Goal: Task Accomplishment & Management: Use online tool/utility

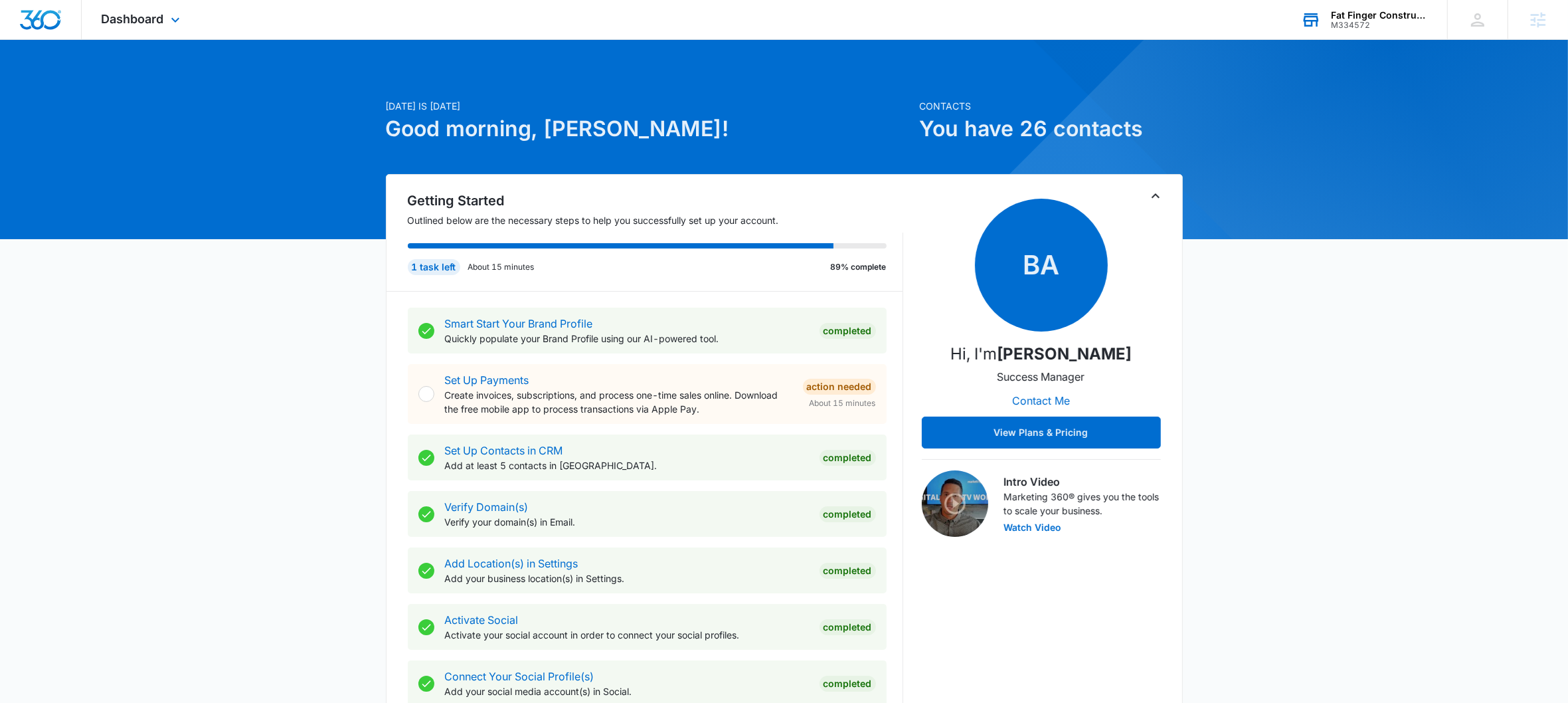
click at [1386, 20] on div "M334572" at bounding box center [1379, 25] width 97 height 9
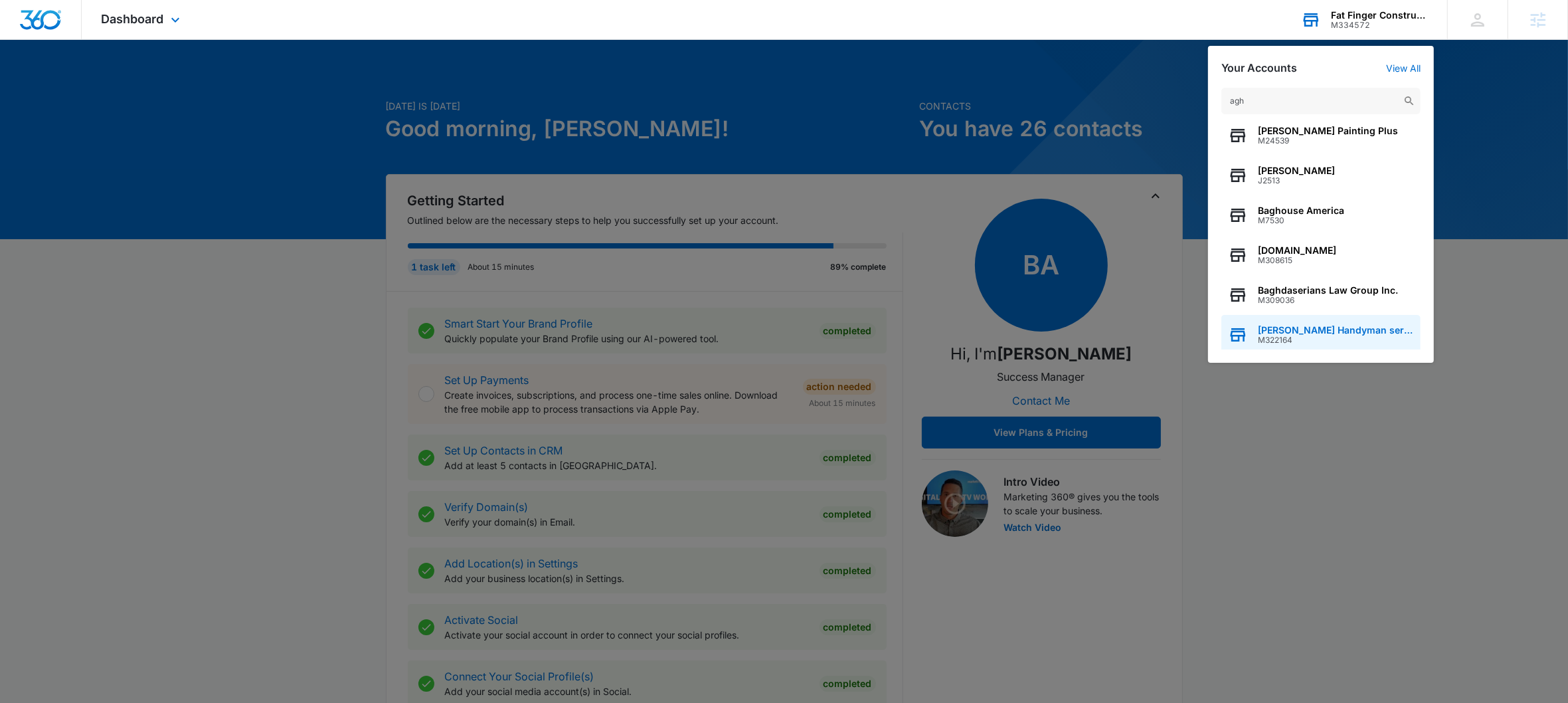
scroll to position [11, 0]
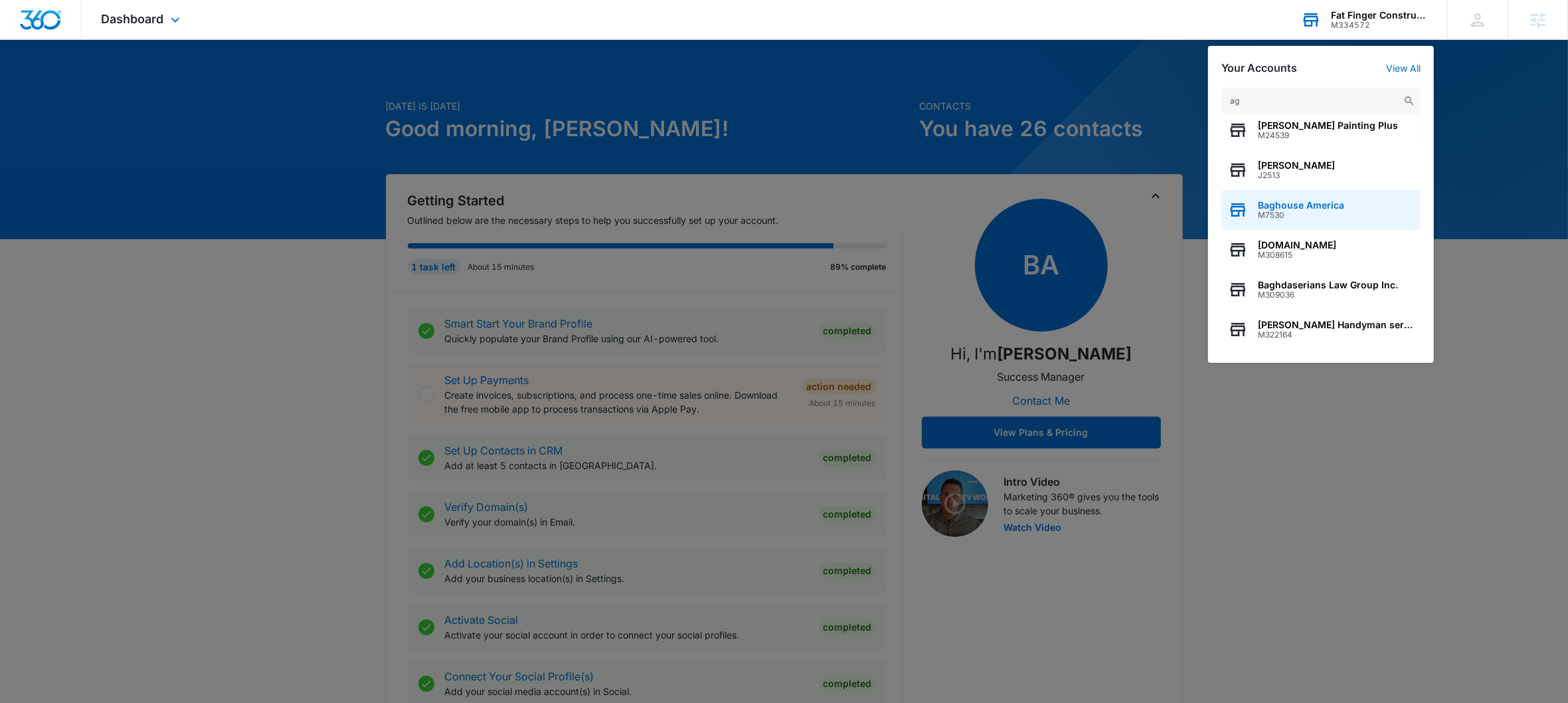
type input "a"
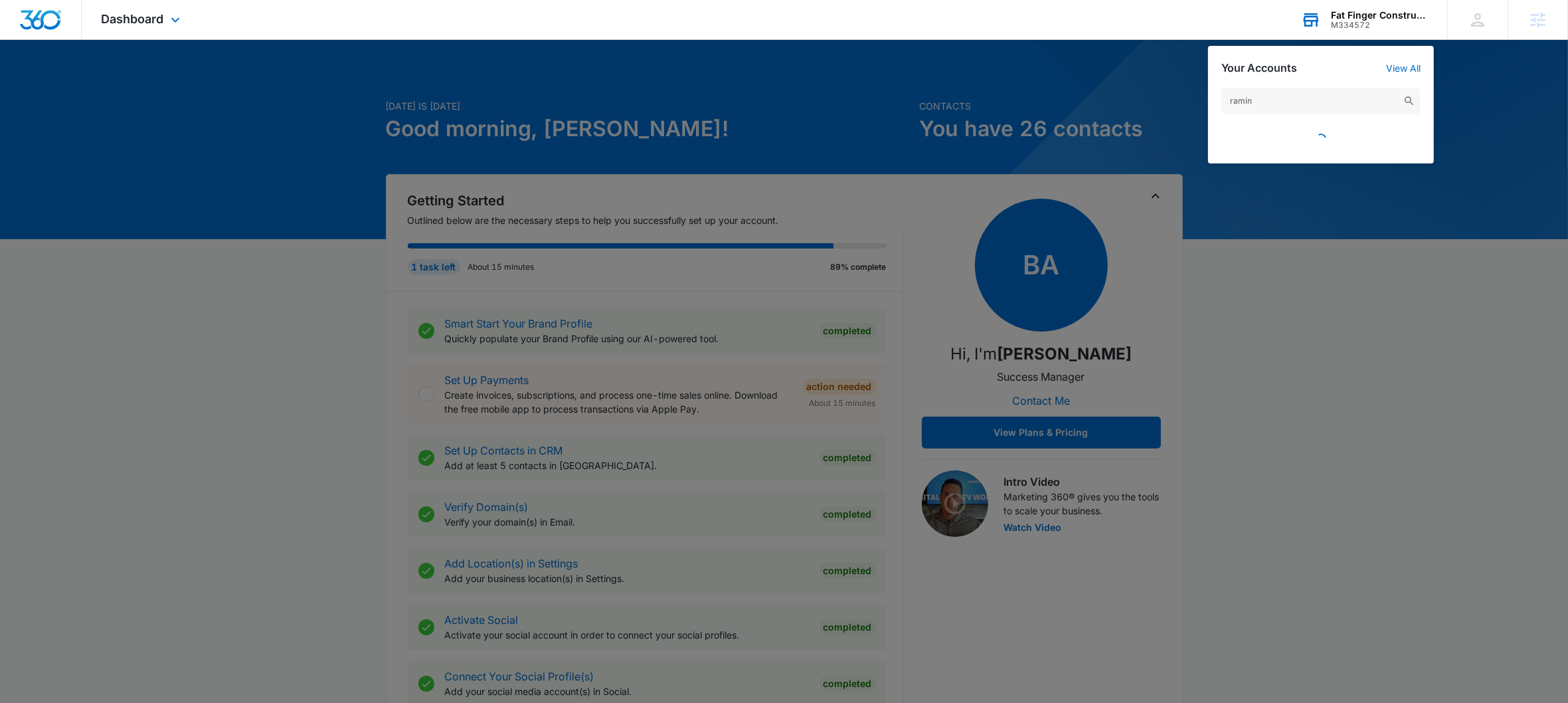
scroll to position [0, 0]
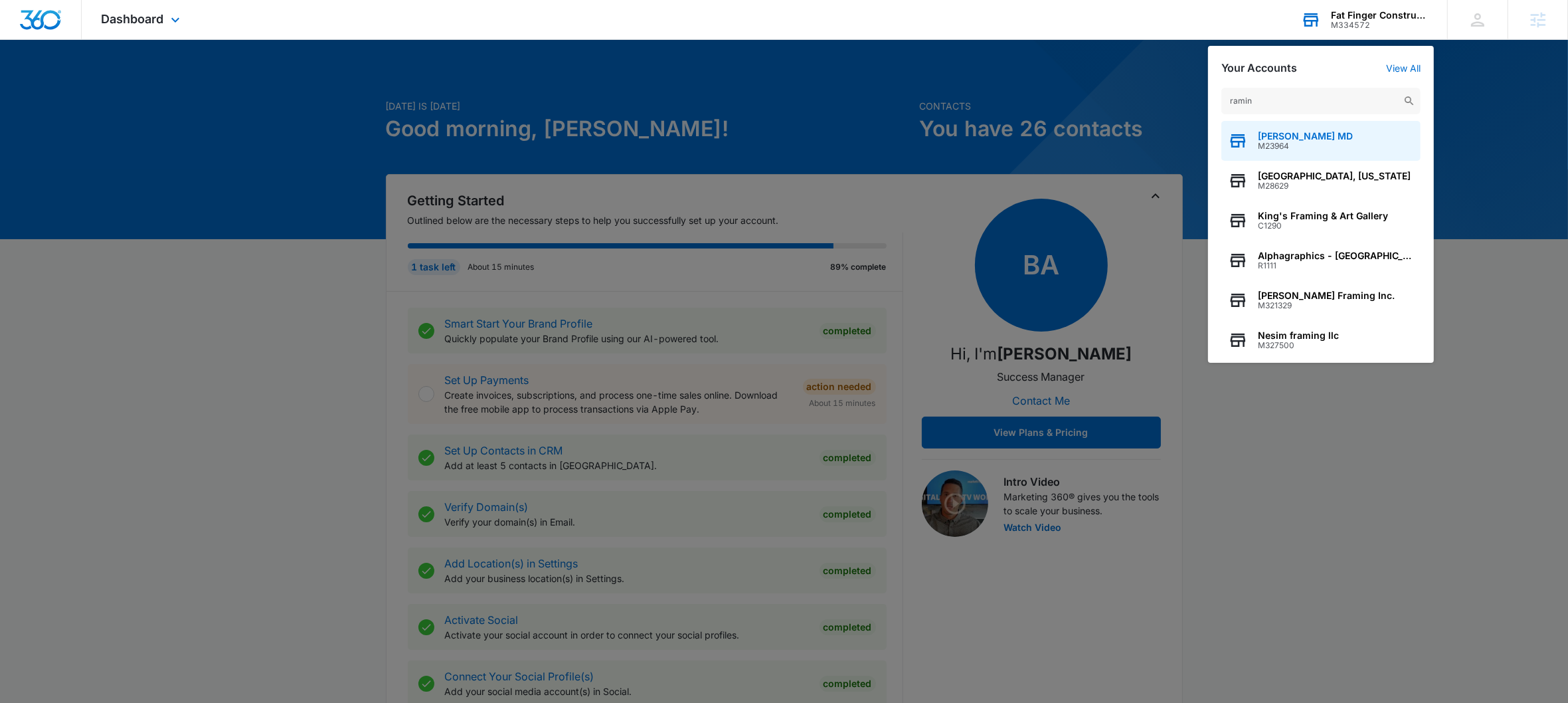
type input "ramin"
click at [1281, 136] on span "[PERSON_NAME] MD" at bounding box center [1306, 136] width 95 height 11
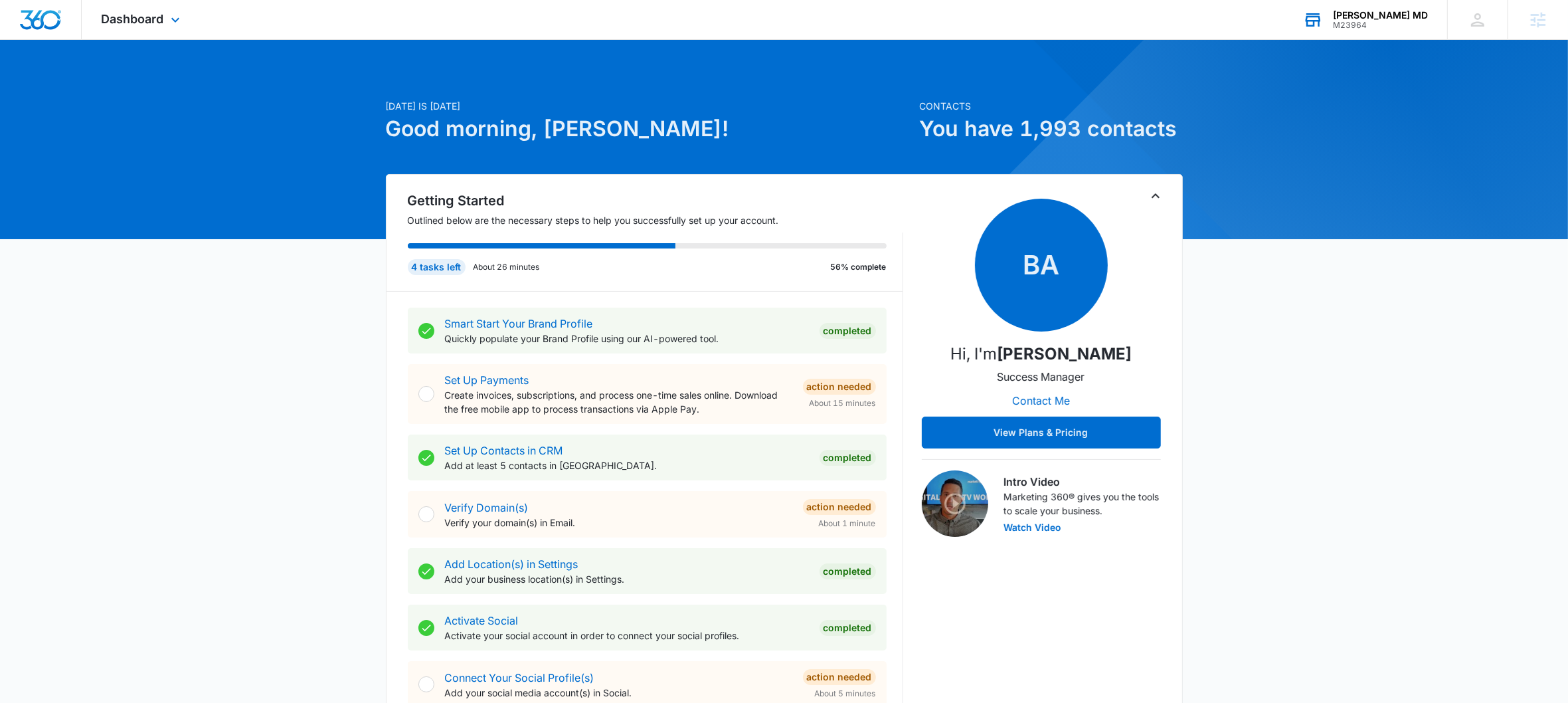
click at [175, 29] on div "Dashboard Apps Reputation Websites Forms CRM Email Social Shop Payments POS Con…" at bounding box center [143, 20] width 122 height 39
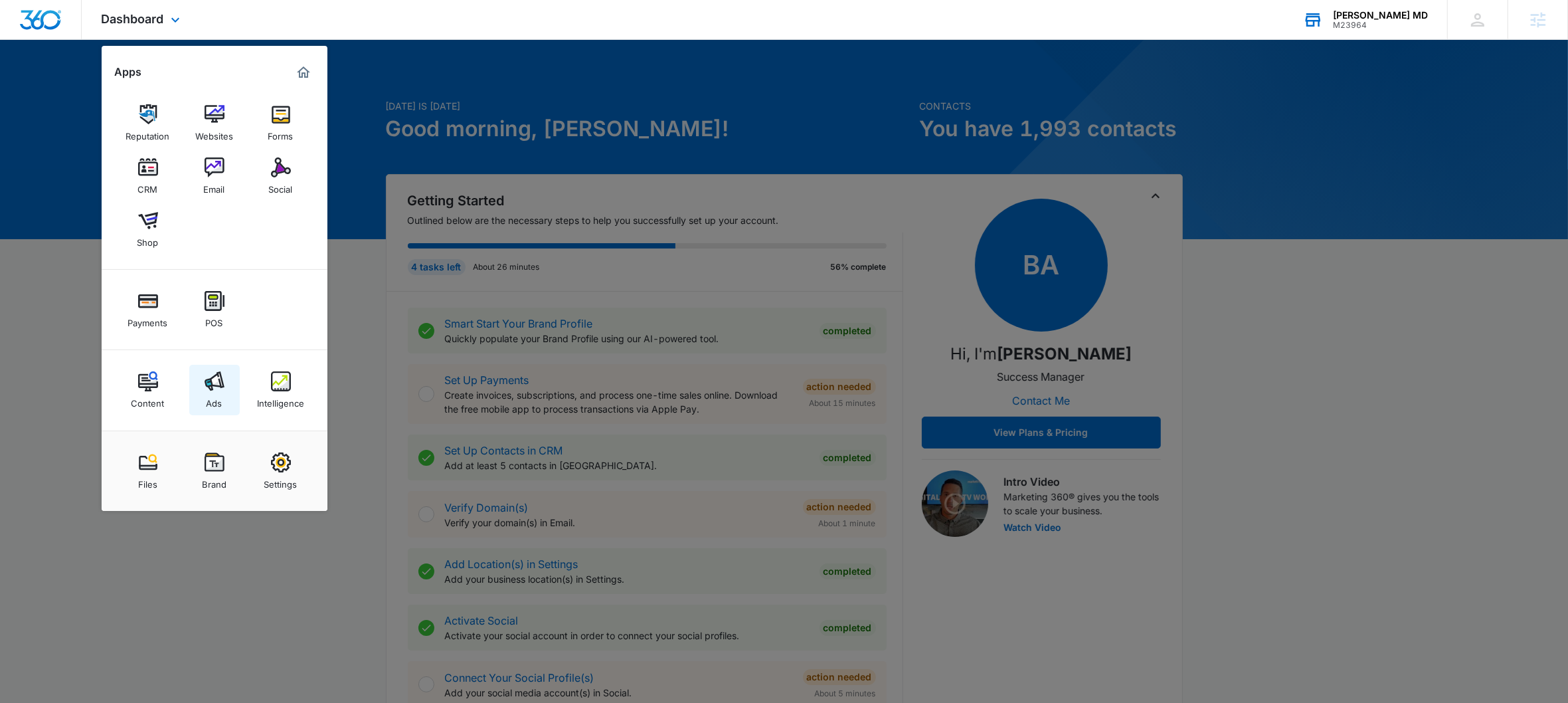
click at [221, 379] on img at bounding box center [214, 381] width 20 height 20
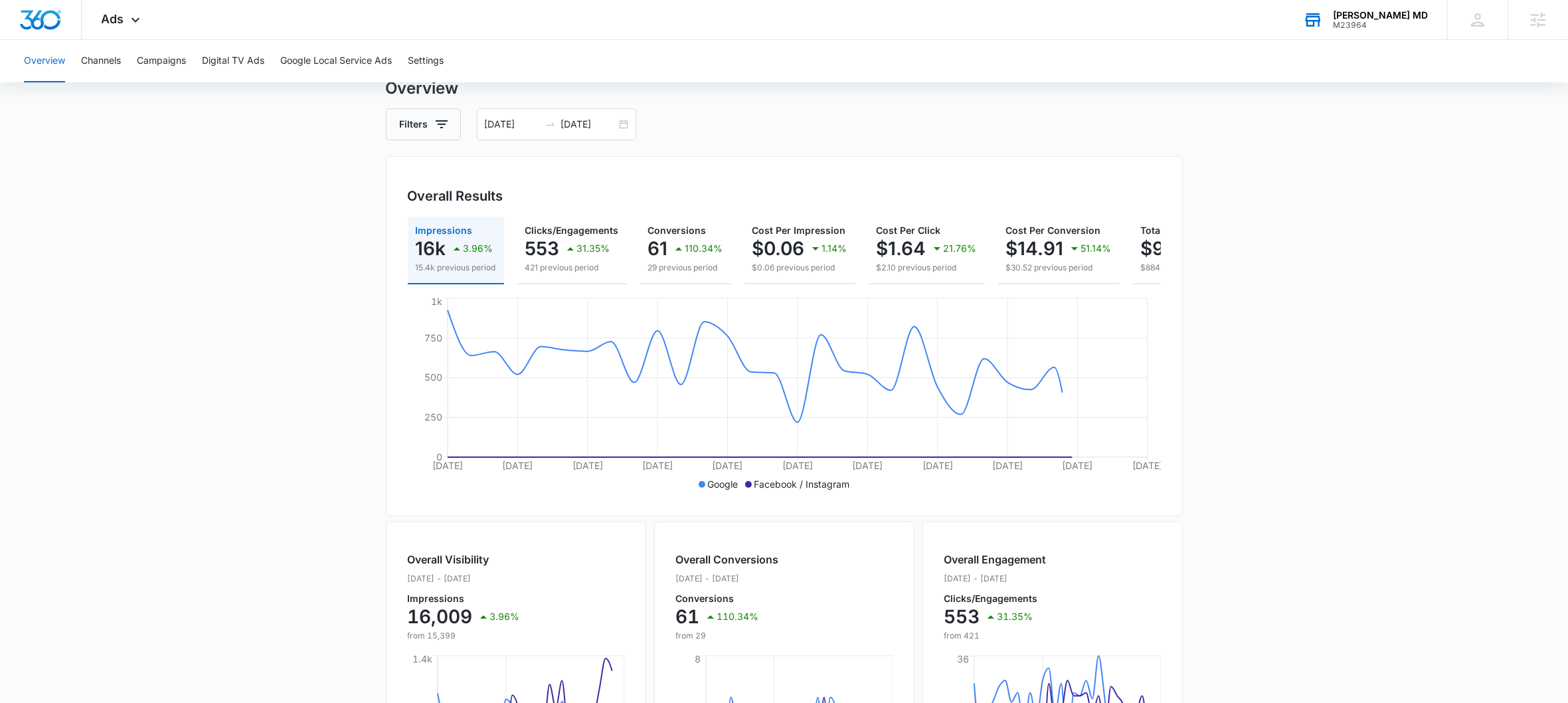
scroll to position [72, 0]
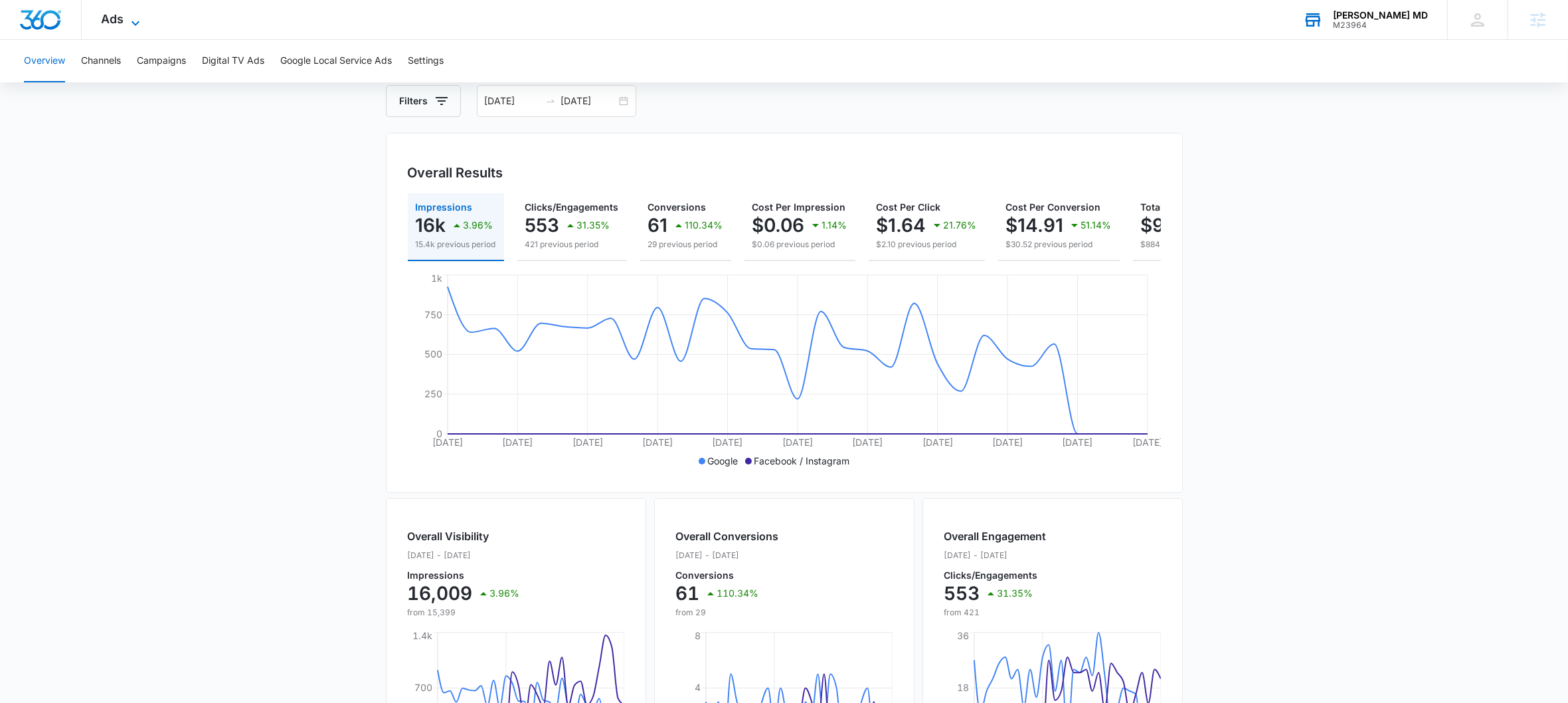
click at [122, 22] on span "Ads" at bounding box center [112, 19] width 22 height 14
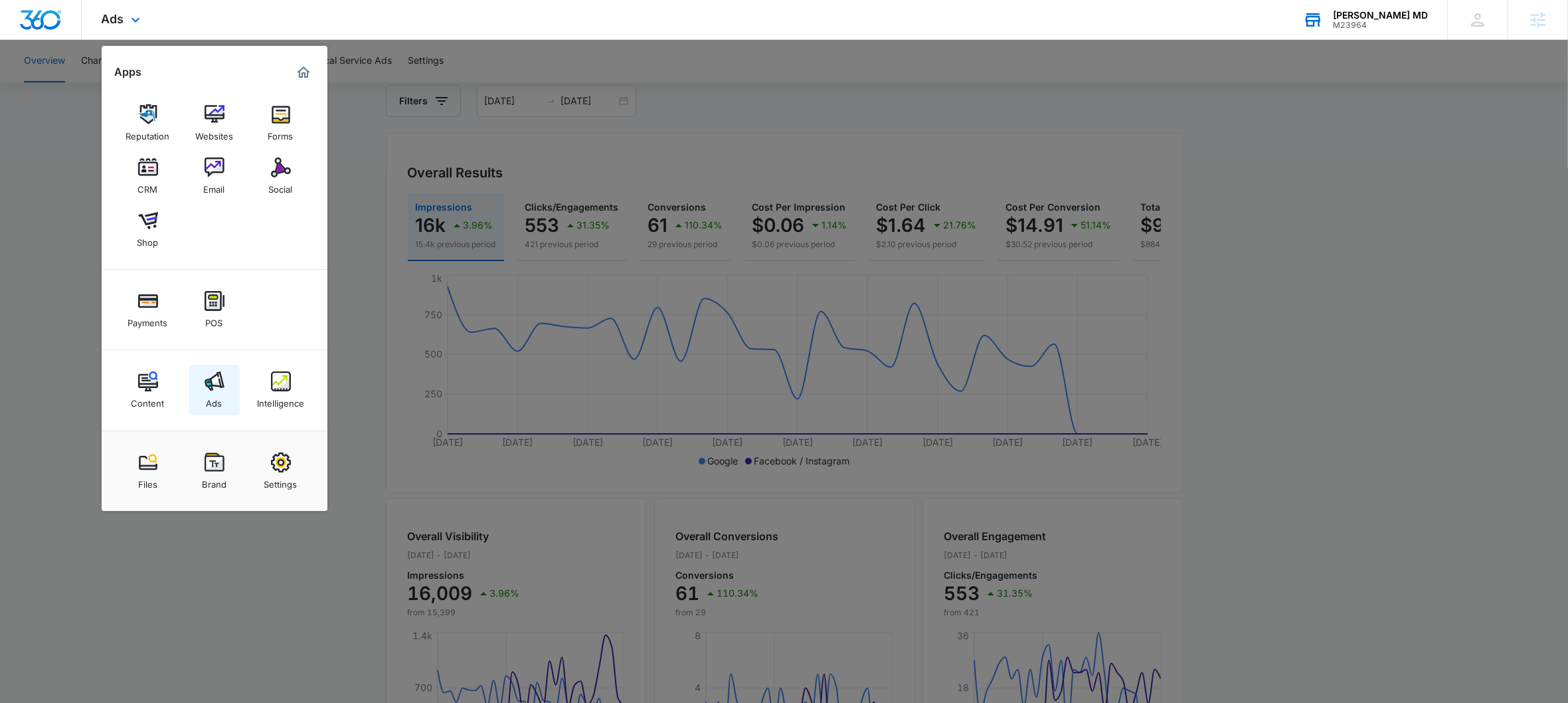
click at [216, 368] on link "Ads" at bounding box center [214, 390] width 51 height 51
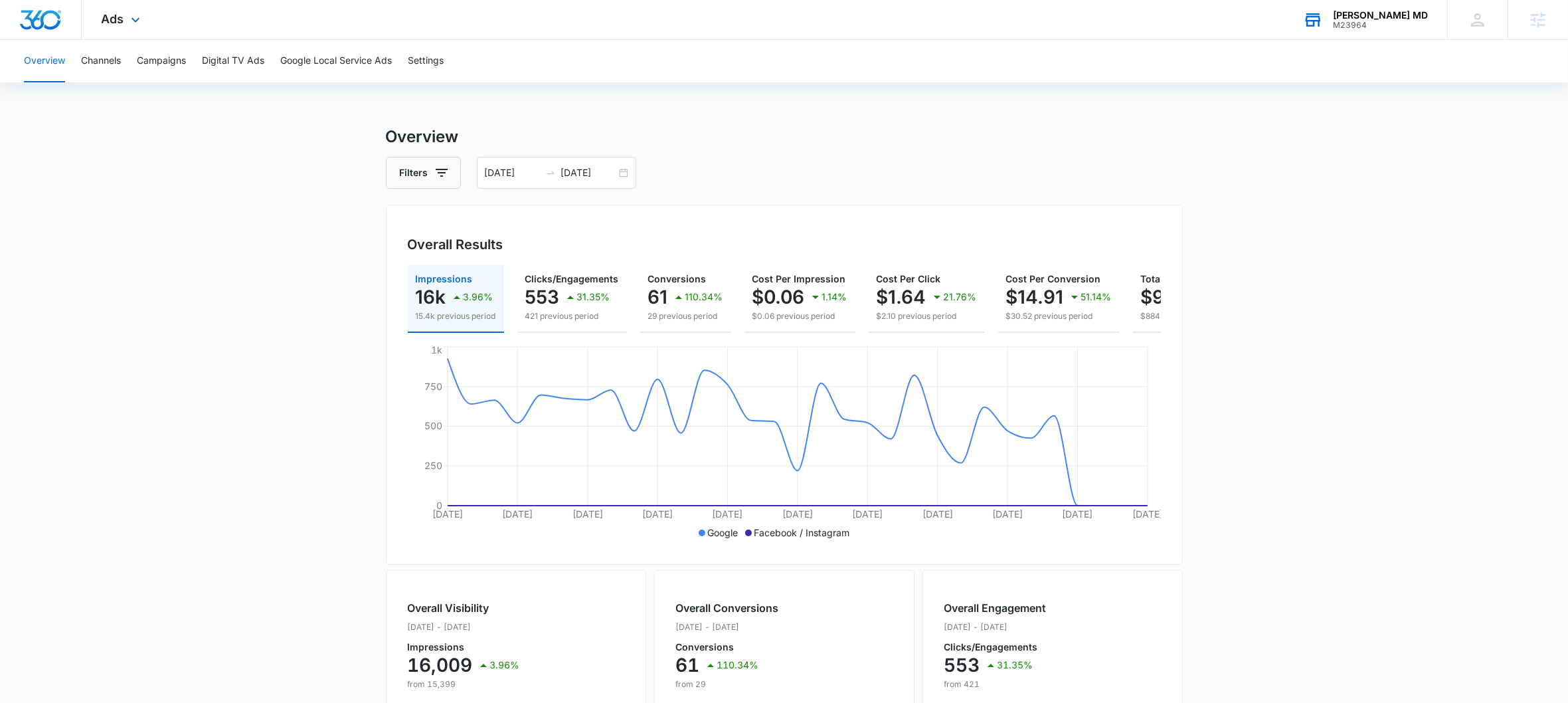
click at [119, 27] on div "Ads Apps Reputation Websites Forms CRM Email Social Shop Payments POS Content A…" at bounding box center [122, 20] width 82 height 39
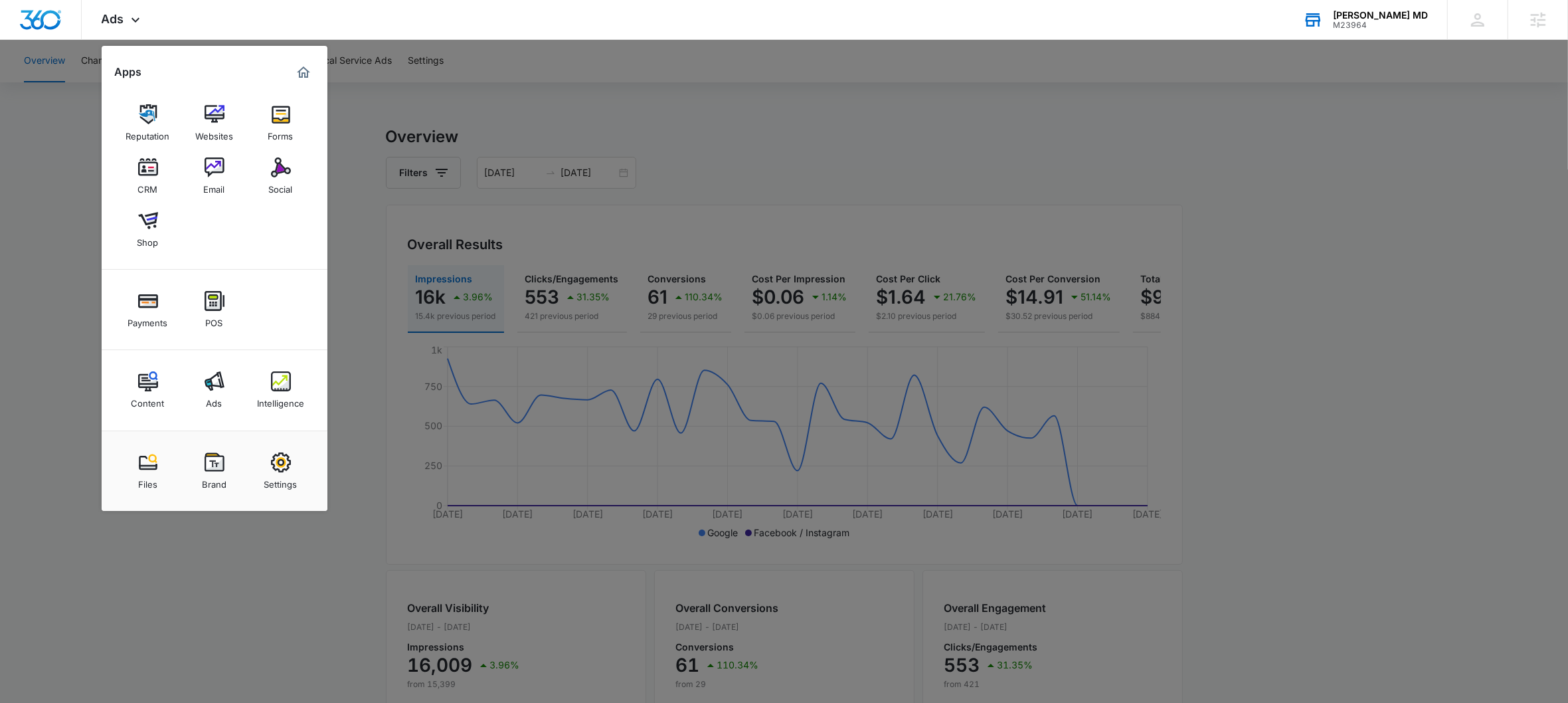
click at [345, 136] on div at bounding box center [784, 351] width 1568 height 703
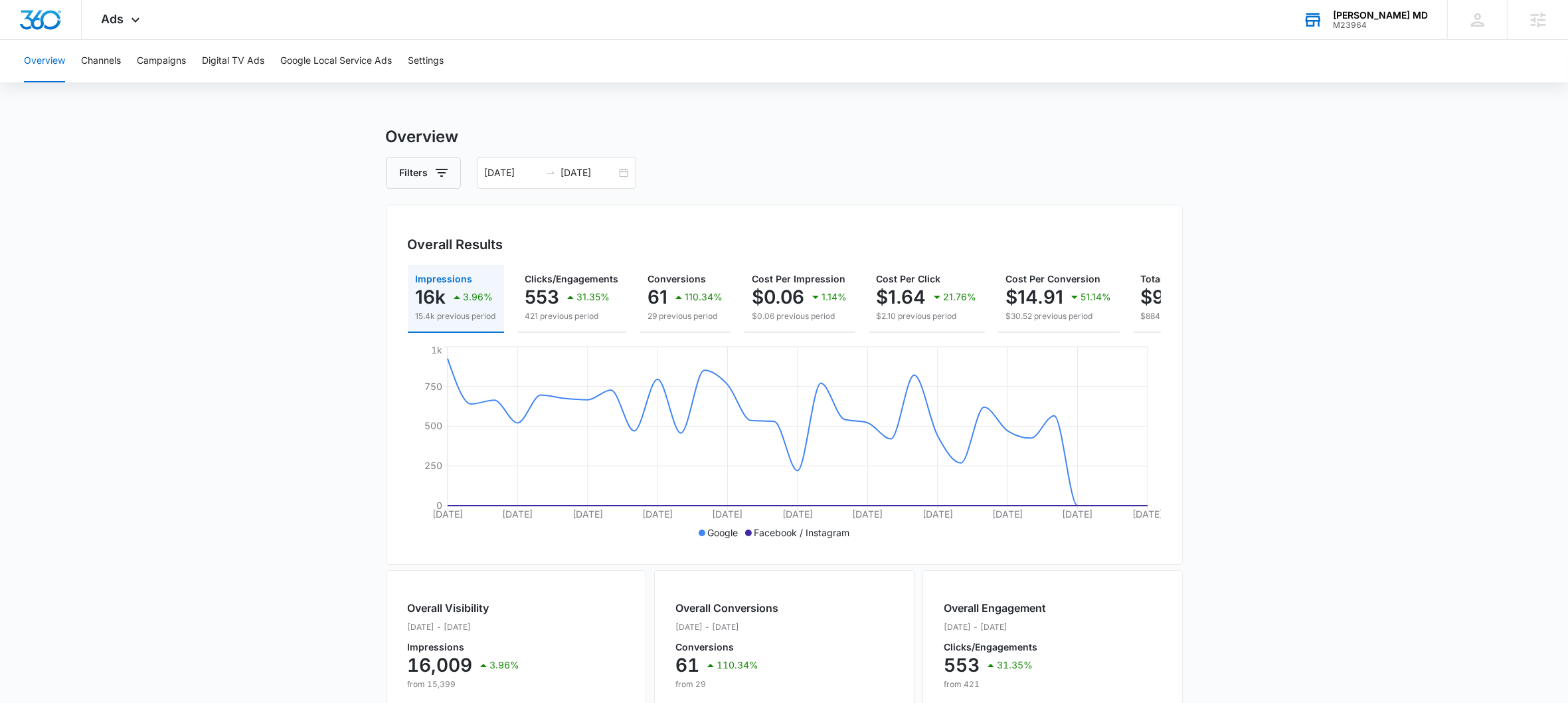
click at [1377, 16] on div "[PERSON_NAME] MD" at bounding box center [1381, 16] width 95 height 11
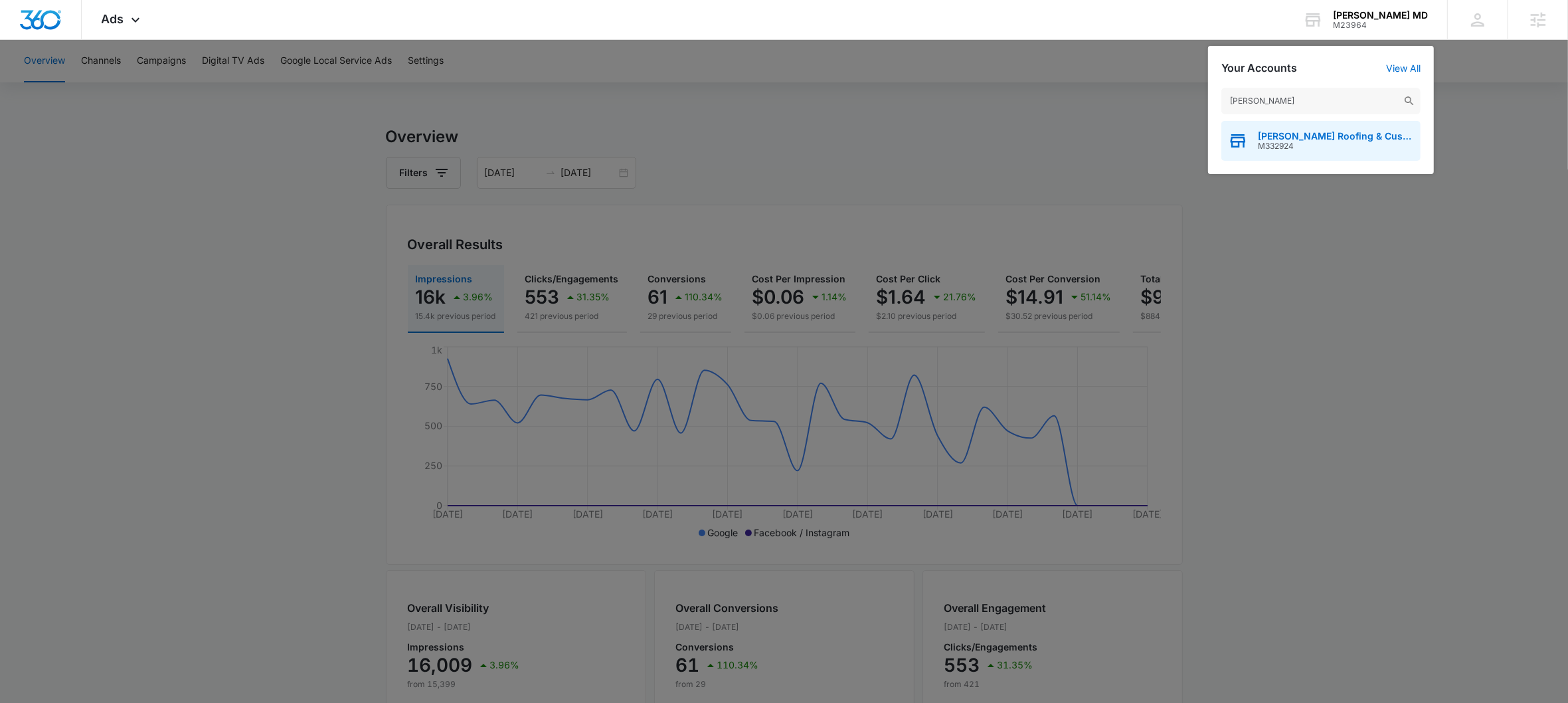
type input "[PERSON_NAME]"
click at [1278, 148] on span "M332924" at bounding box center [1336, 146] width 156 height 9
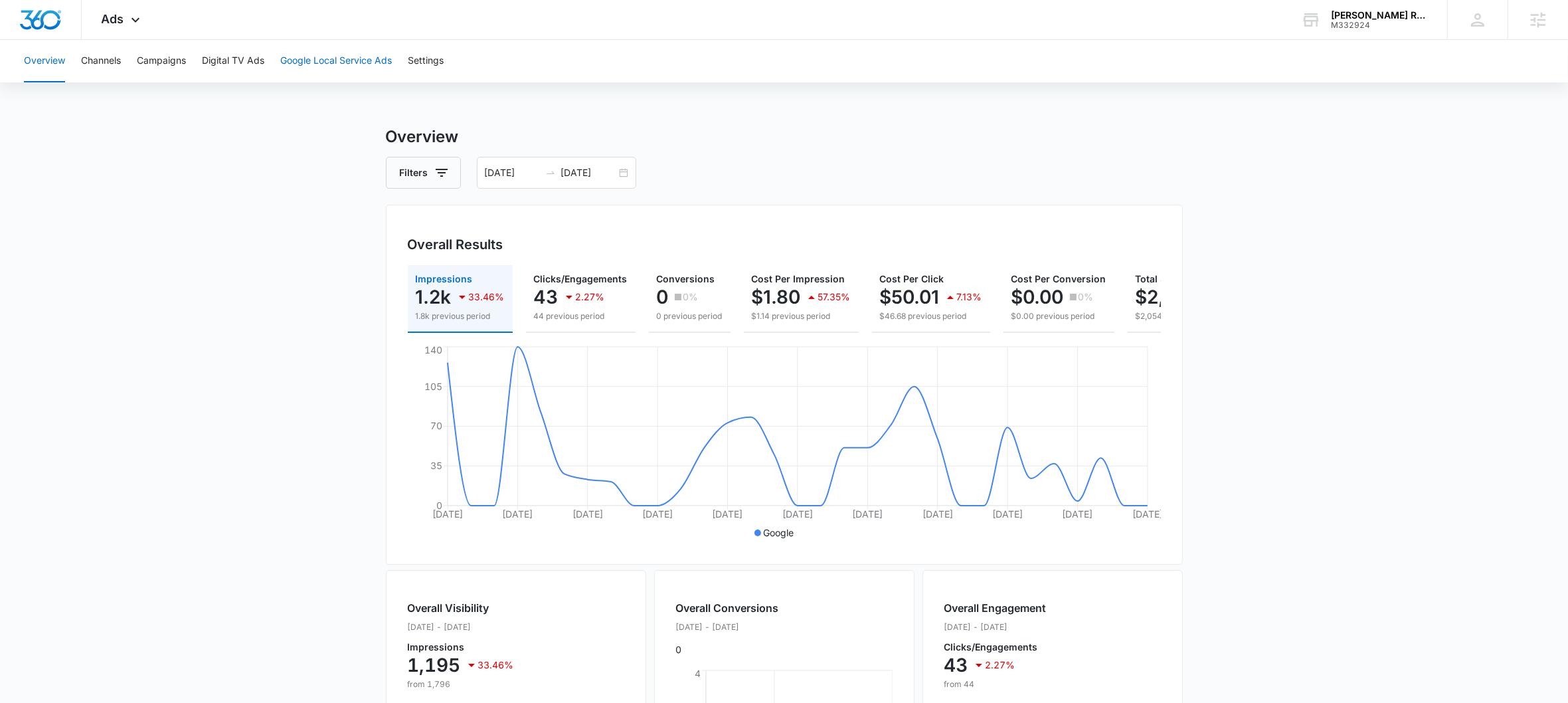
click at [328, 63] on button "Google Local Service Ads" at bounding box center [336, 61] width 112 height 43
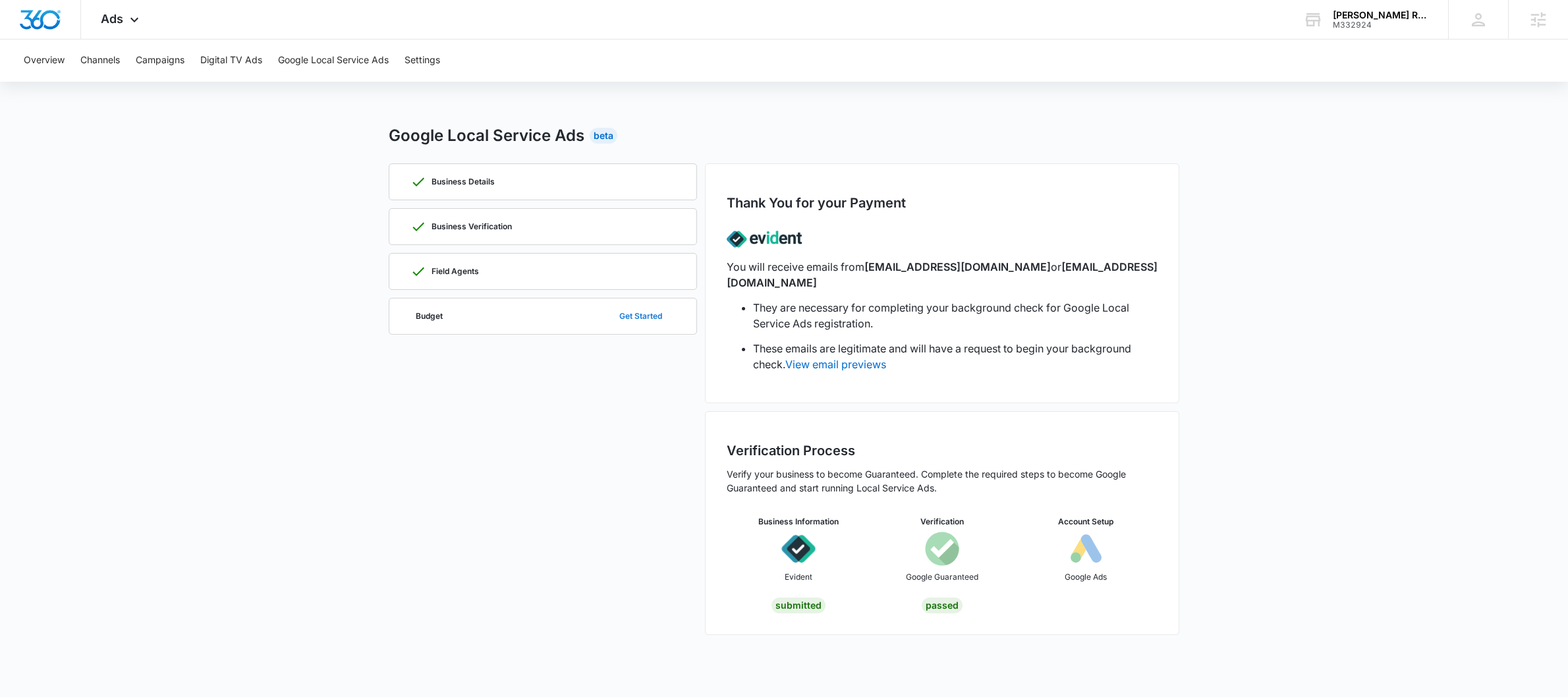
click at [625, 319] on button "Get Started" at bounding box center [640, 316] width 69 height 32
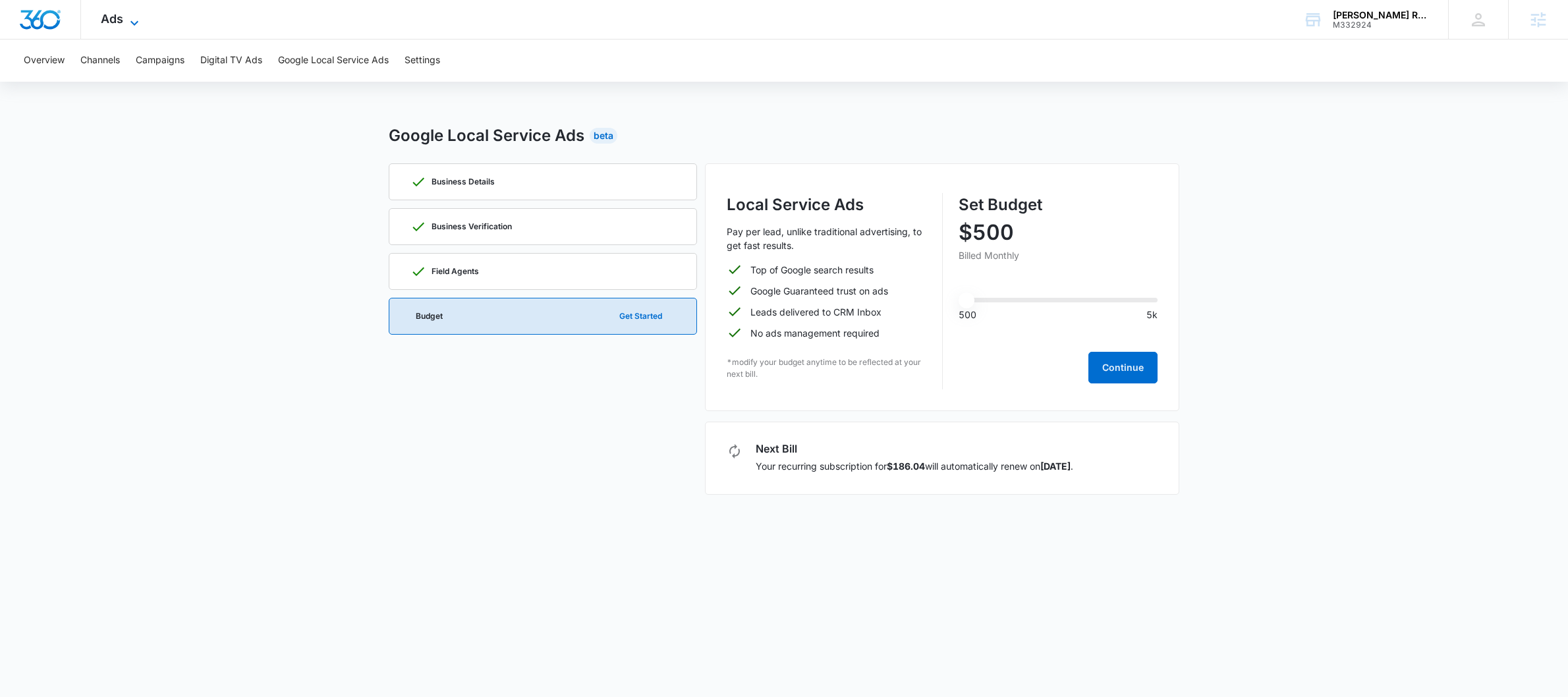
click at [121, 17] on span "Ads" at bounding box center [111, 19] width 22 height 14
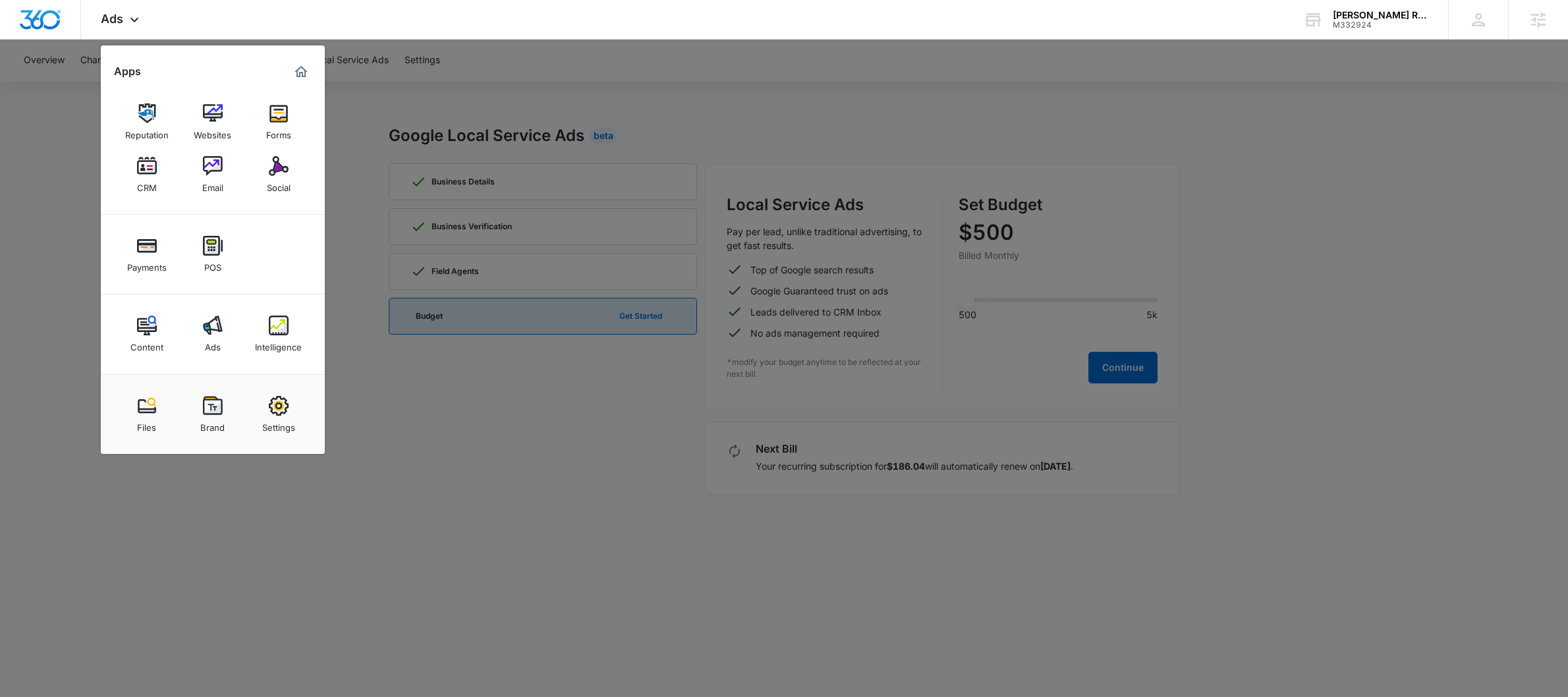
click at [349, 123] on div at bounding box center [784, 348] width 1568 height 697
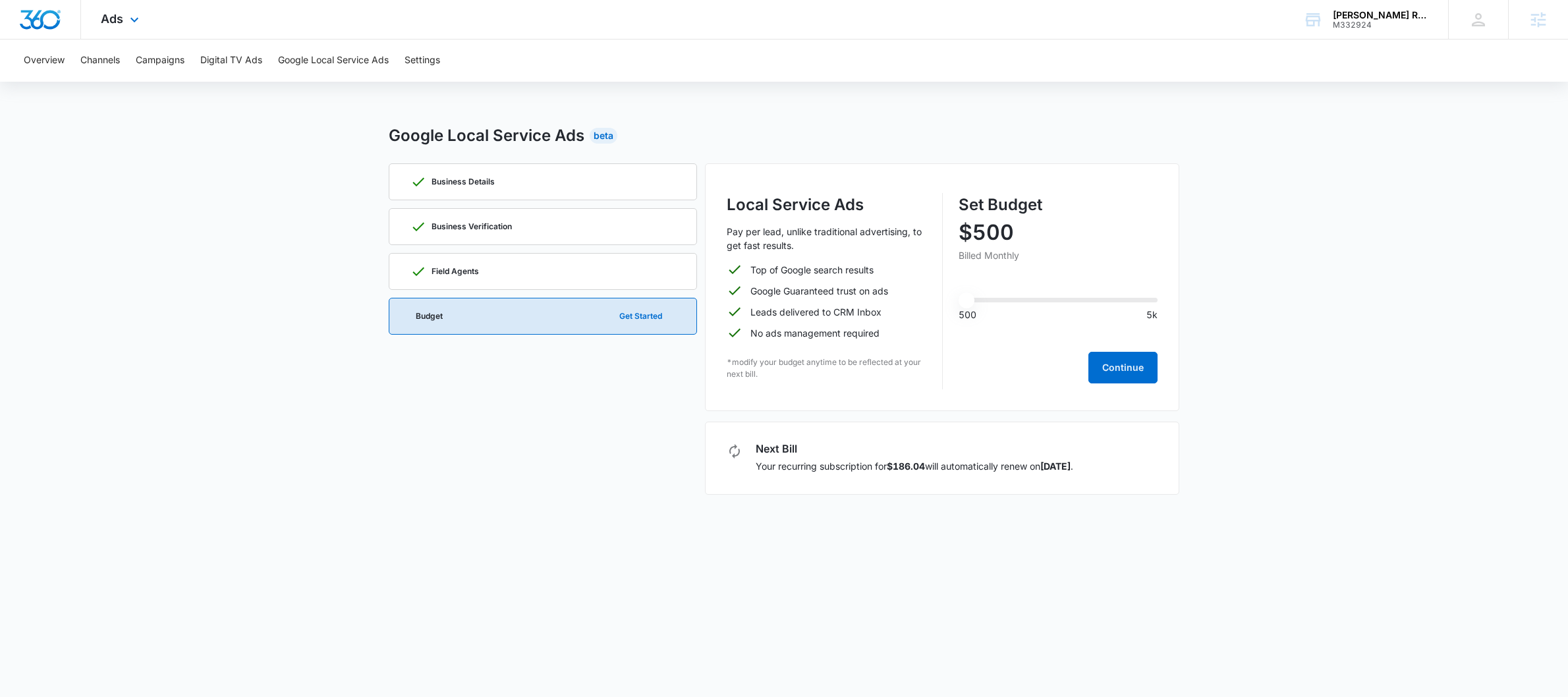
click at [129, 29] on div "Ads Apps Reputation Websites Forms CRM Email Social Payments POS Content Ads In…" at bounding box center [121, 19] width 81 height 39
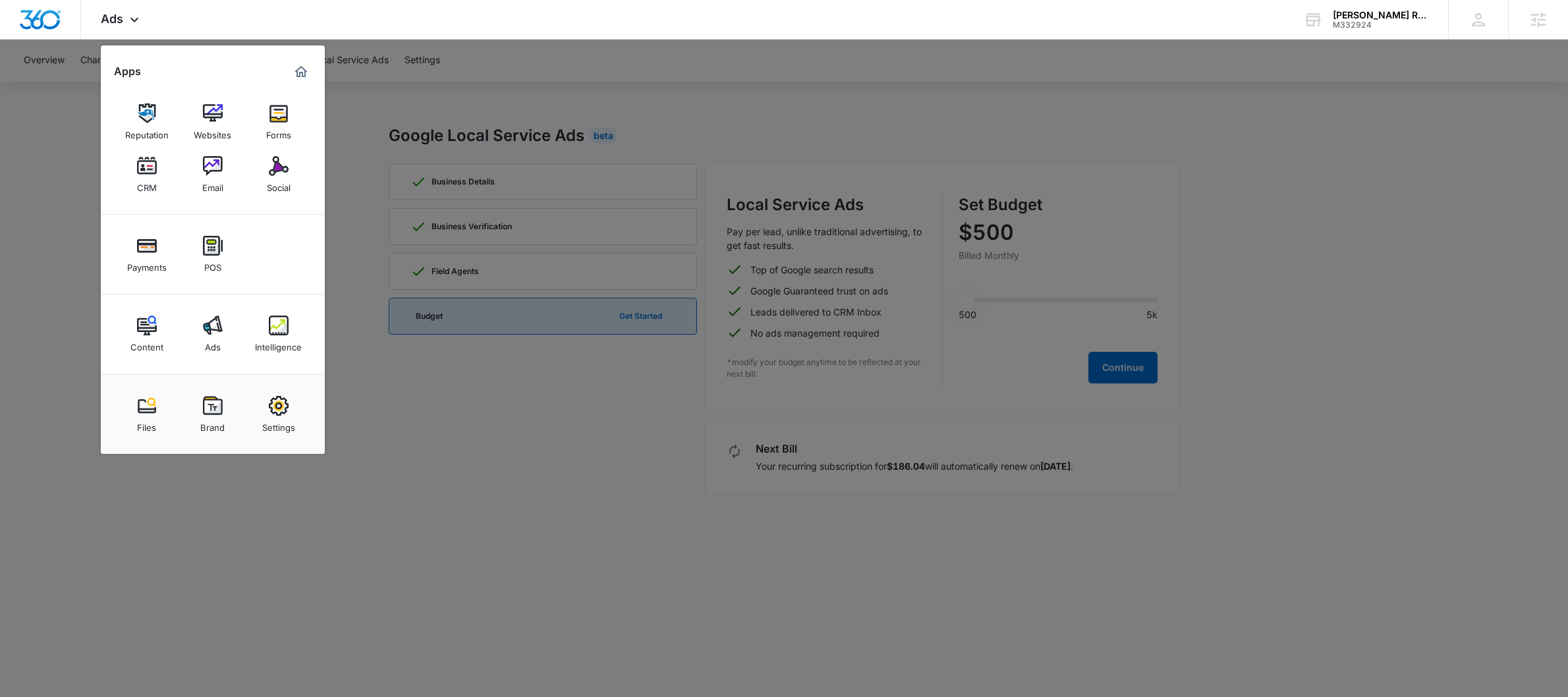
click at [335, 157] on div at bounding box center [784, 348] width 1568 height 697
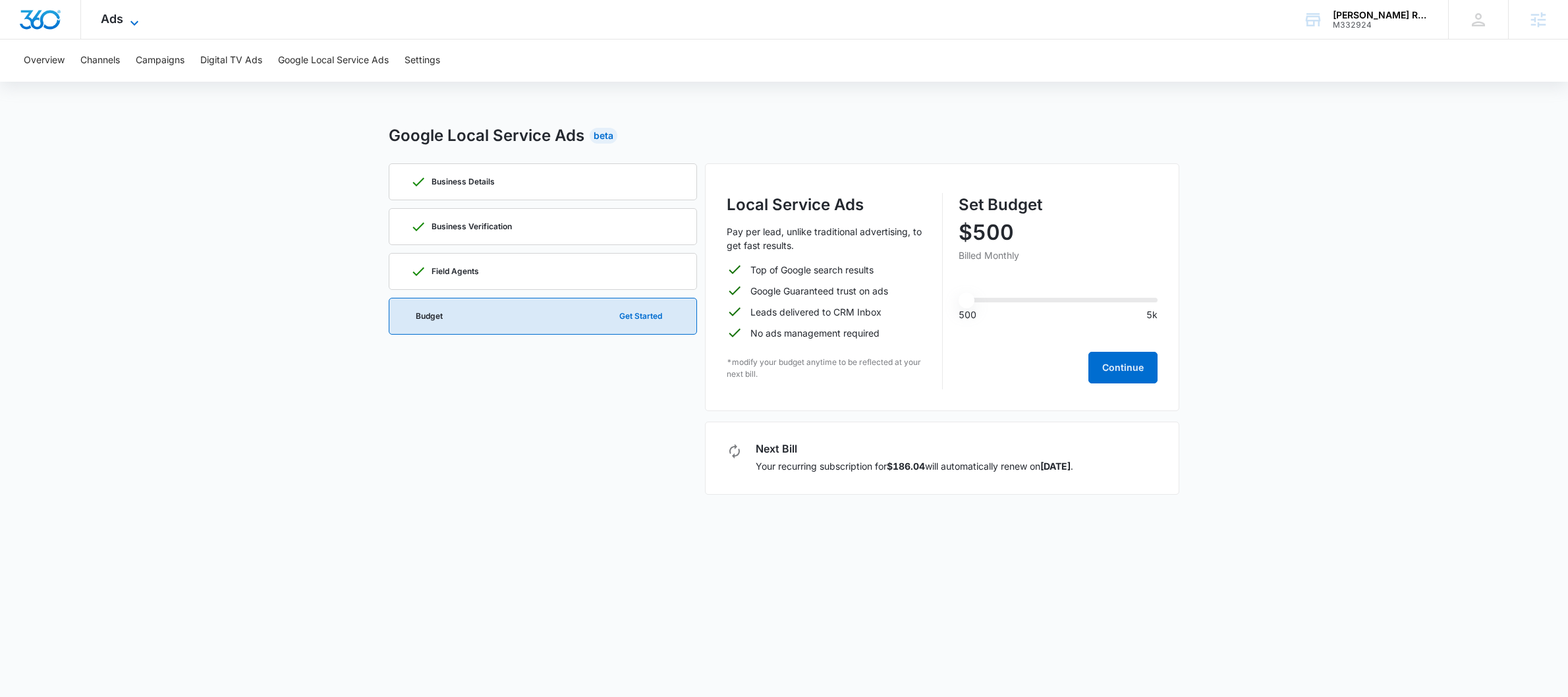
click at [128, 26] on icon at bounding box center [135, 23] width 16 height 16
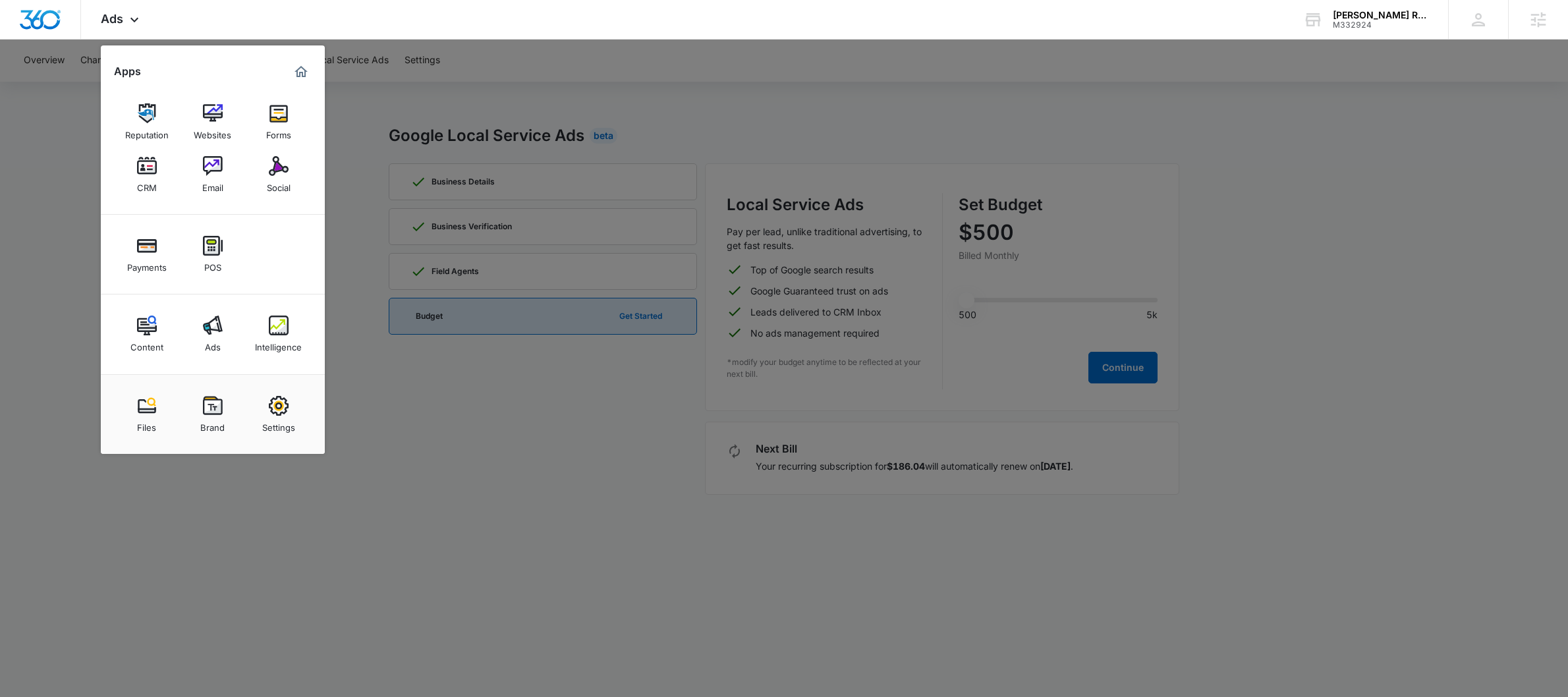
click at [80, 77] on div at bounding box center [784, 348] width 1568 height 697
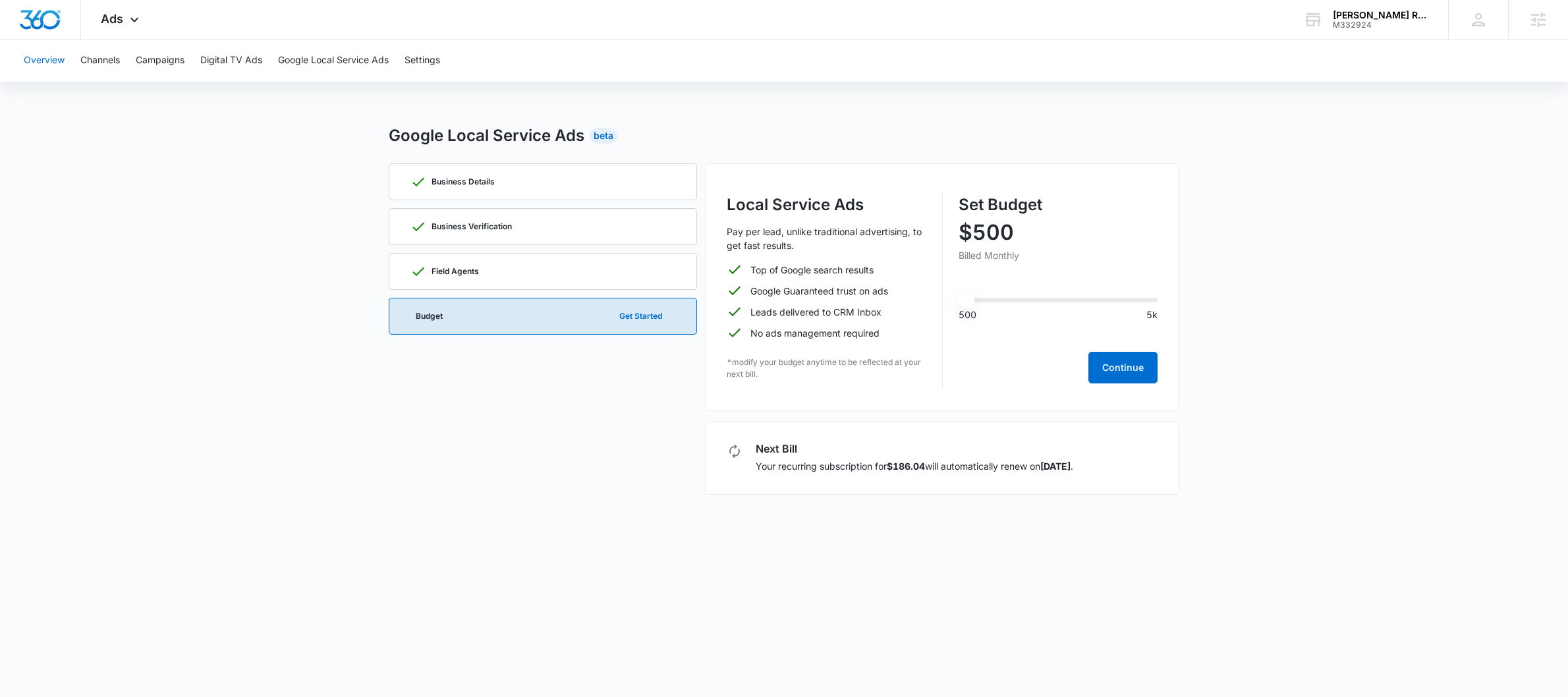
click at [56, 64] on button "Overview" at bounding box center [44, 60] width 41 height 42
